Goal: Transaction & Acquisition: Purchase product/service

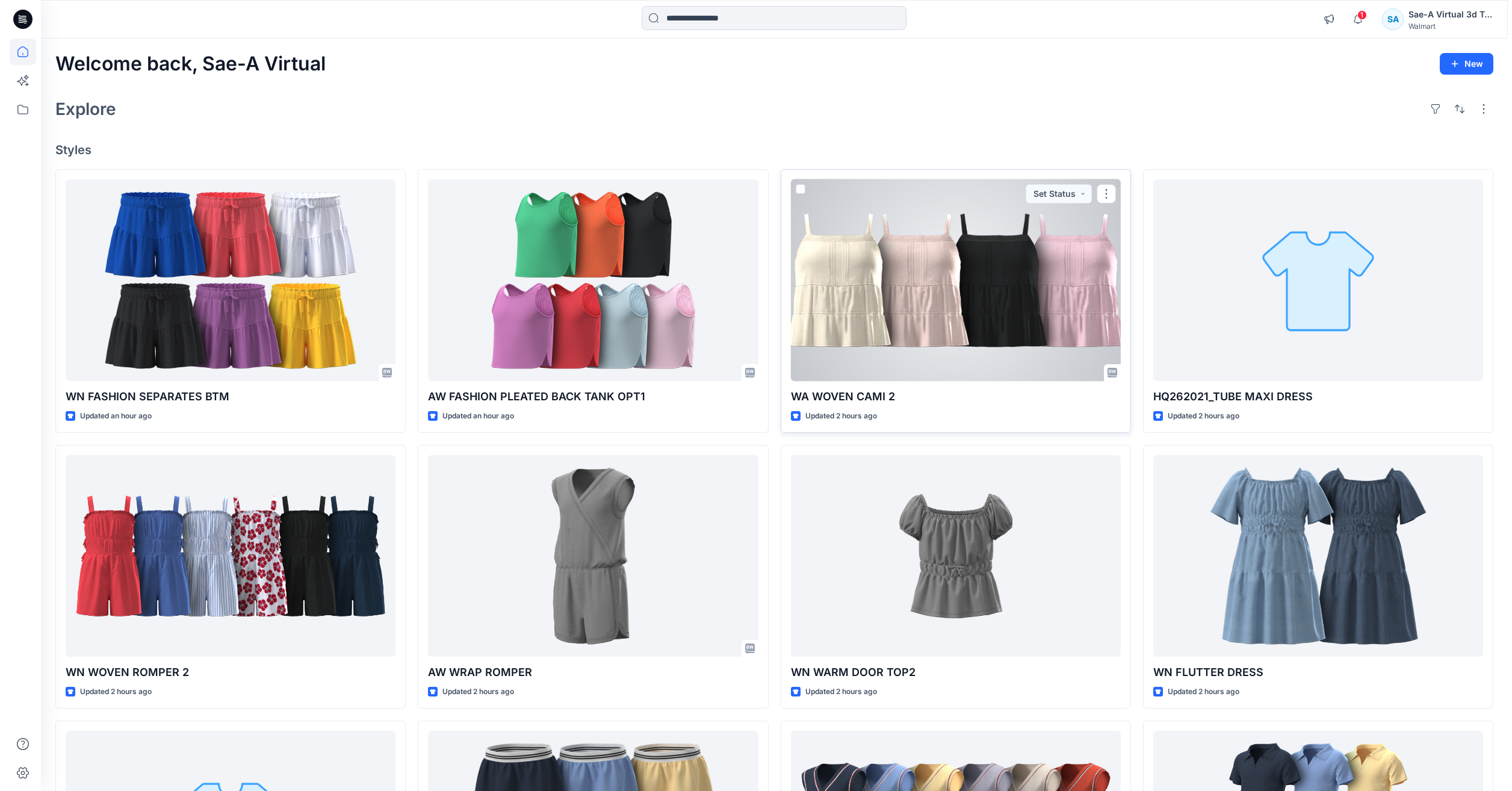
scroll to position [595, 0]
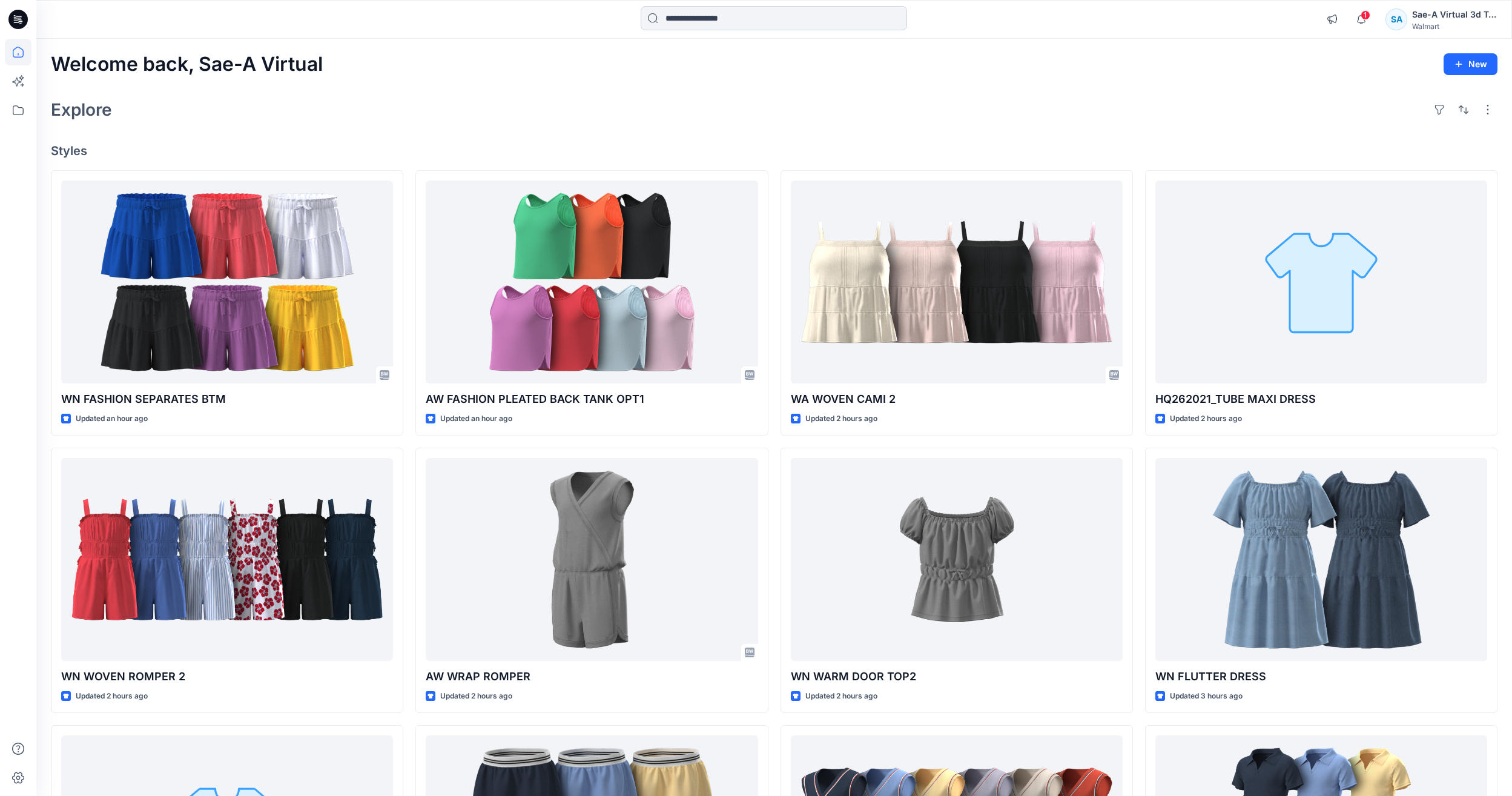
click at [683, 16] on input at bounding box center [774, 18] width 267 height 24
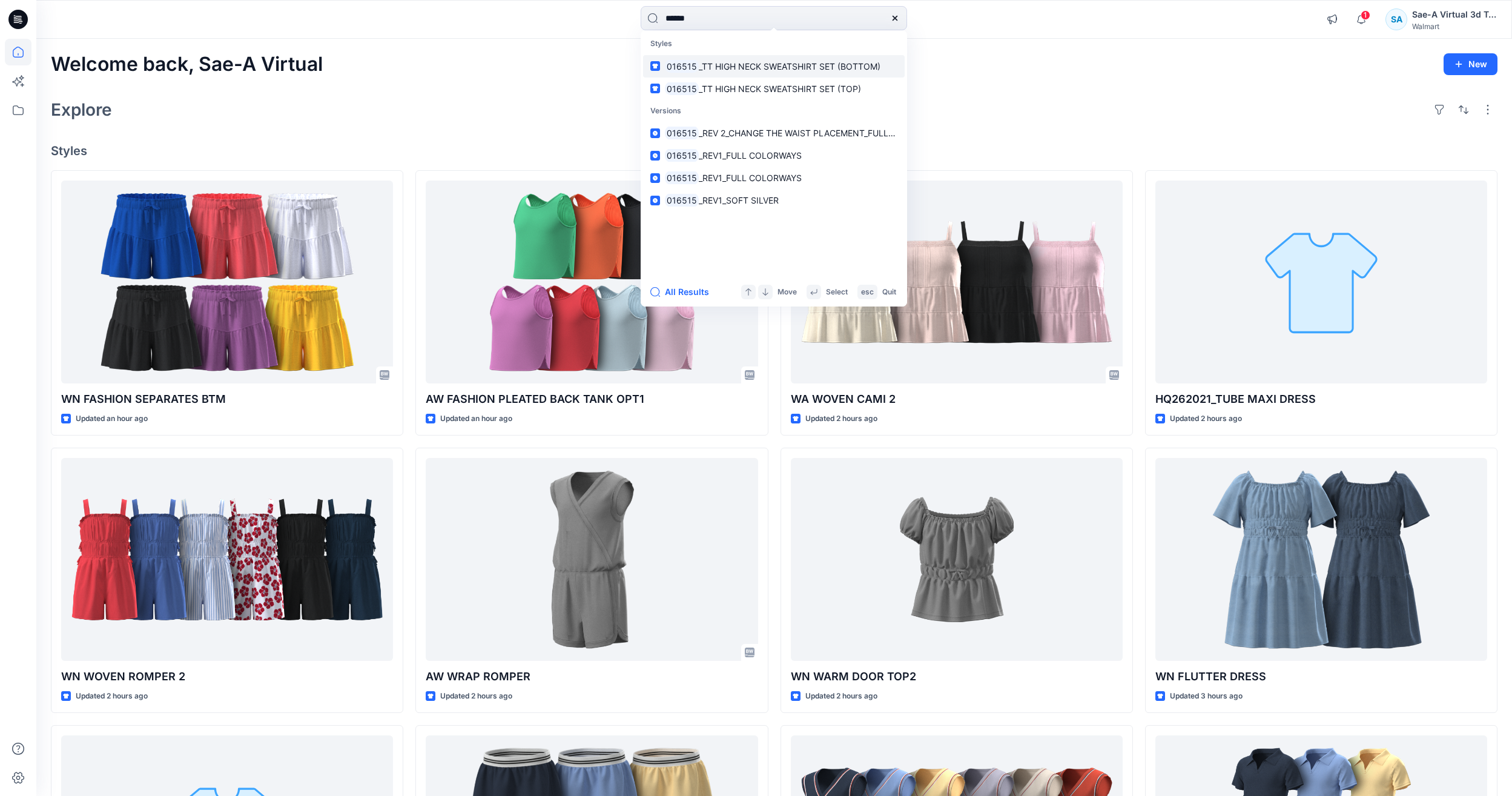
type input "******"
click at [752, 65] on span "_TT HIGH NECK SWEATSHIRT SET (BOTTOM)" at bounding box center [789, 66] width 181 height 11
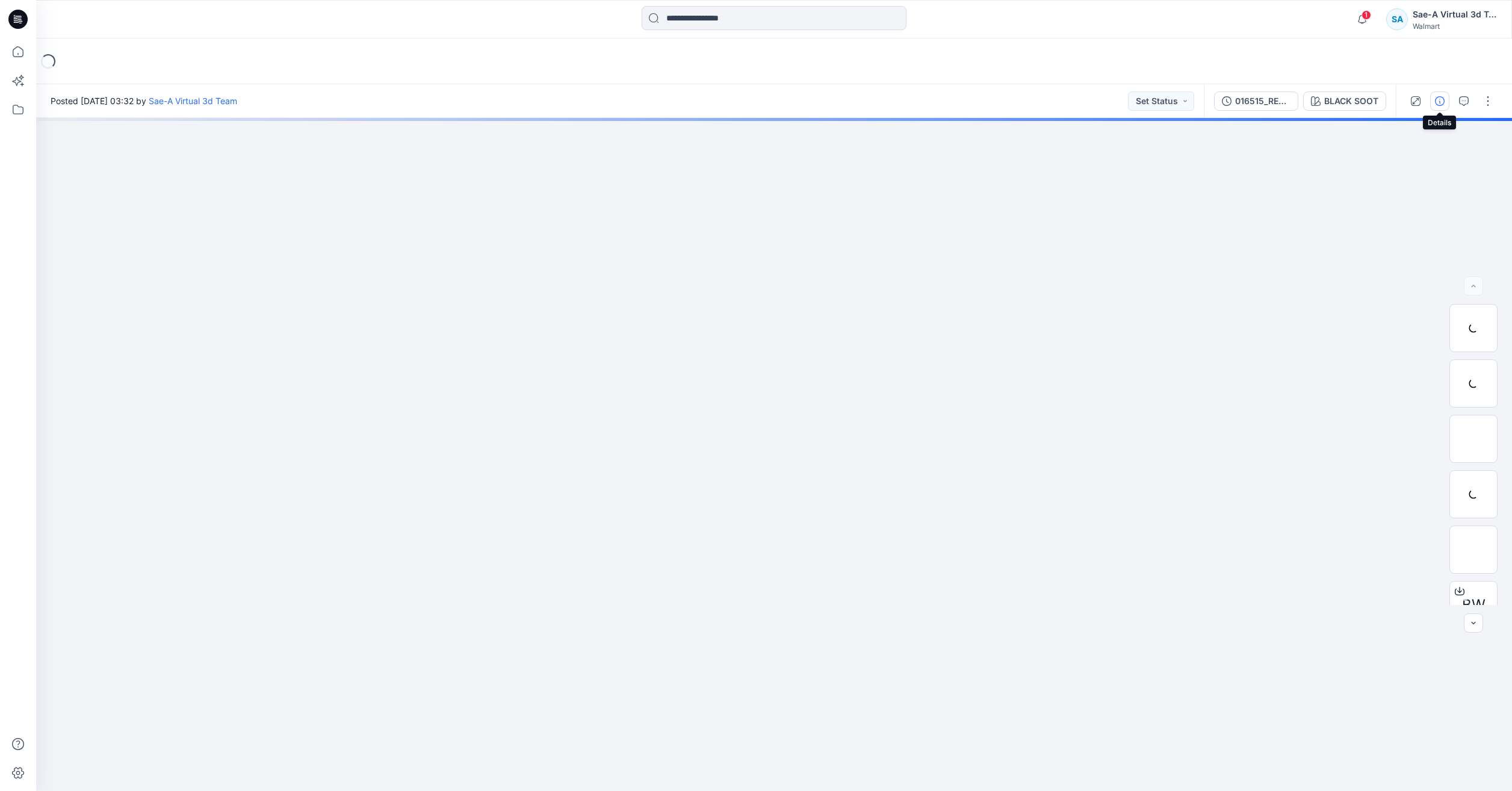
click at [1441, 98] on icon "button" at bounding box center [1439, 101] width 10 height 10
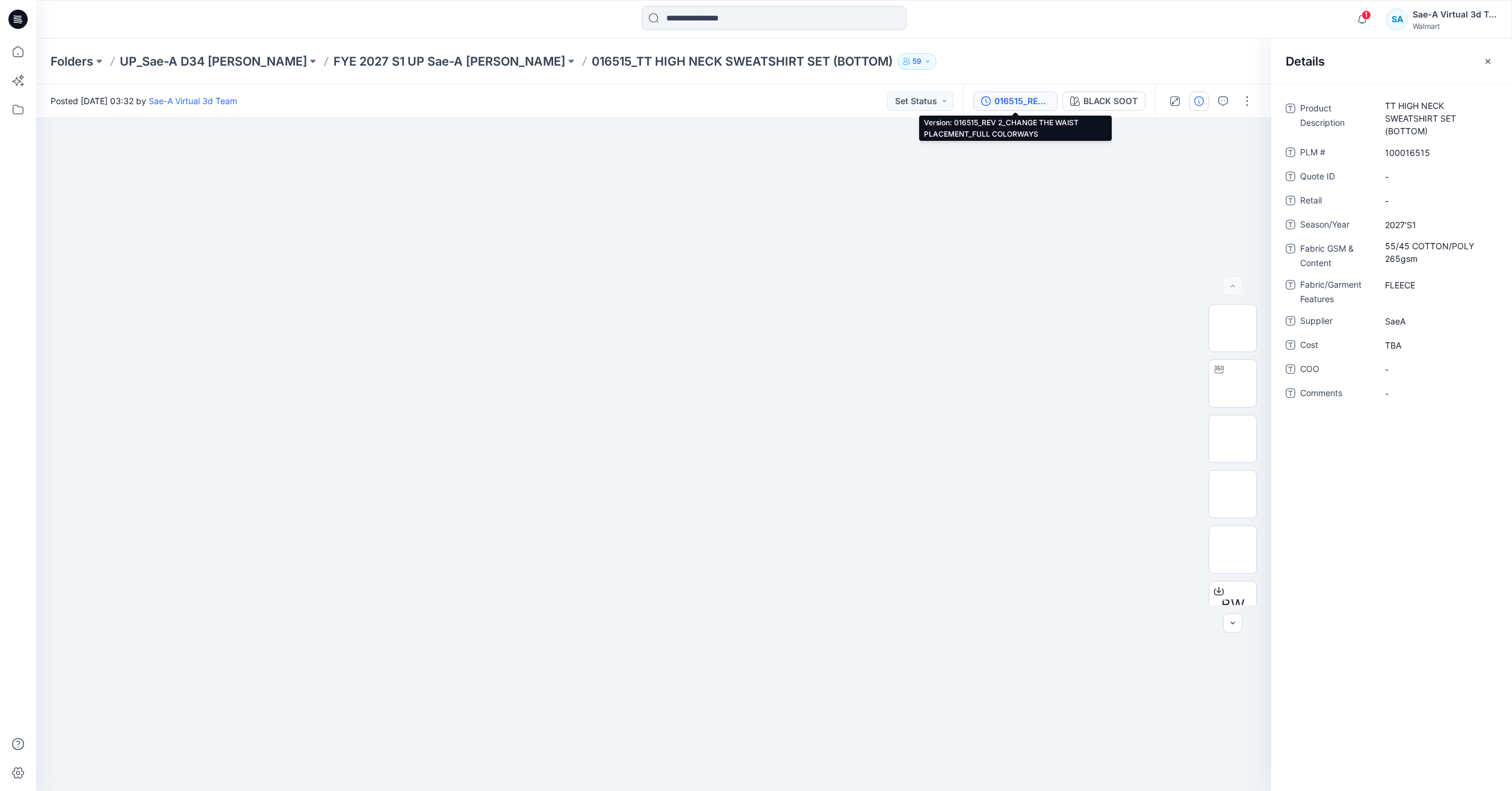
click at [1041, 107] on button "016515_REV 2_CHANGE THE WAIST PLACEMENT_FULL COLORWAYS" at bounding box center [1015, 101] width 84 height 19
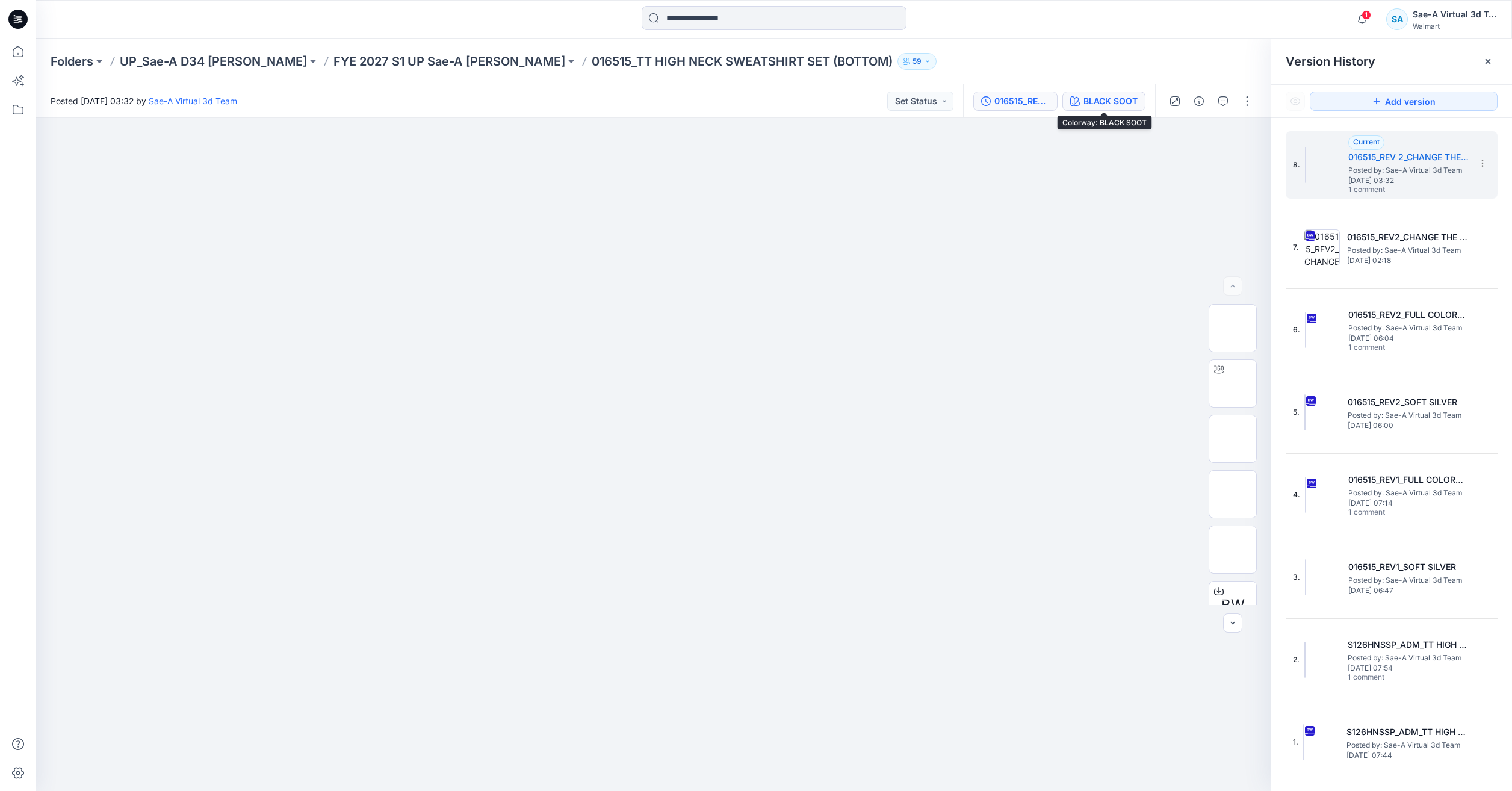
click at [1116, 98] on div "BLACK SOOT" at bounding box center [1110, 101] width 54 height 13
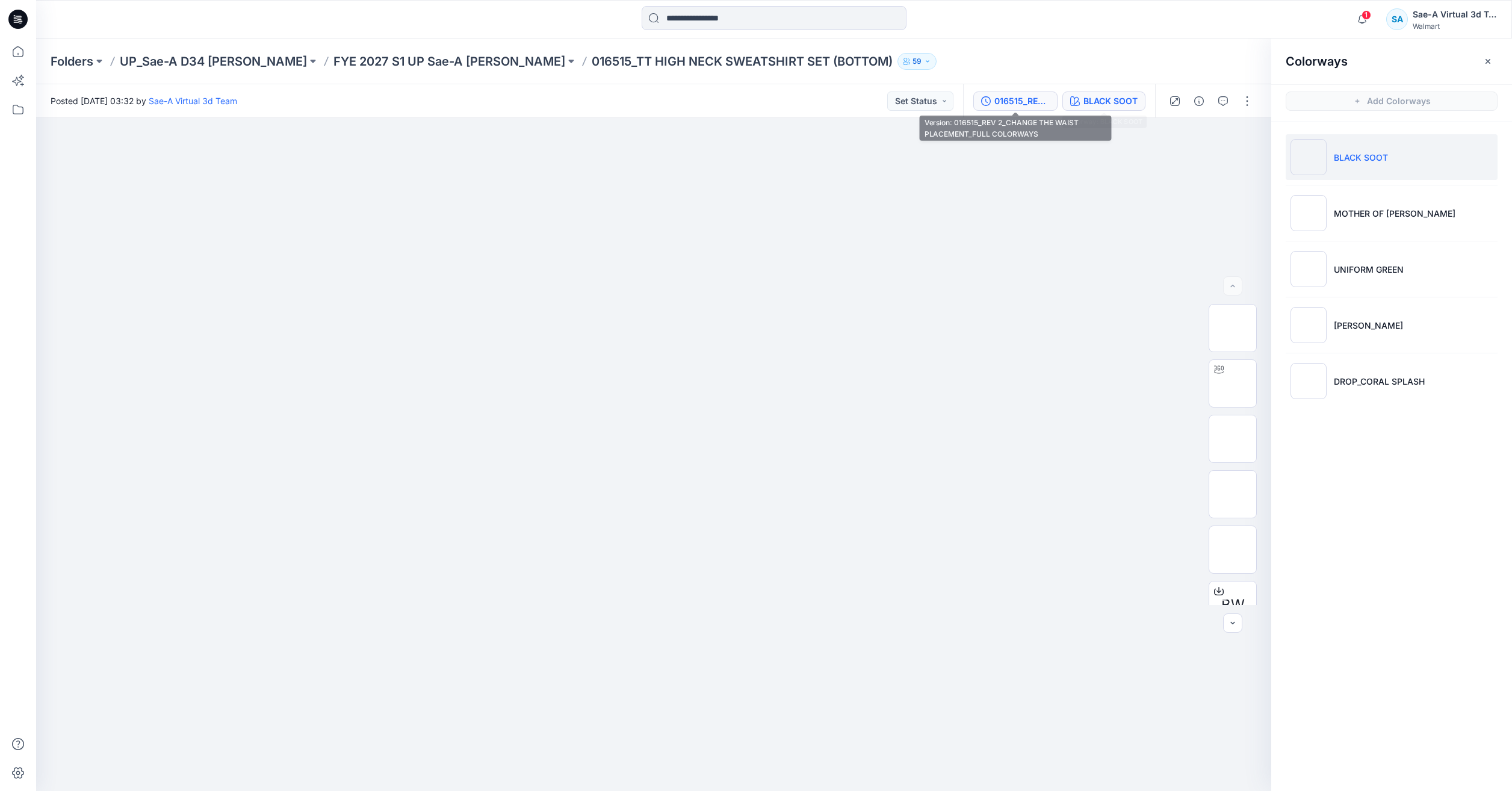
click at [1036, 95] on div "016515_REV 2_CHANGE THE WAIST PLACEMENT_FULL COLORWAYS" at bounding box center [1021, 101] width 56 height 13
